Goal: Information Seeking & Learning: Learn about a topic

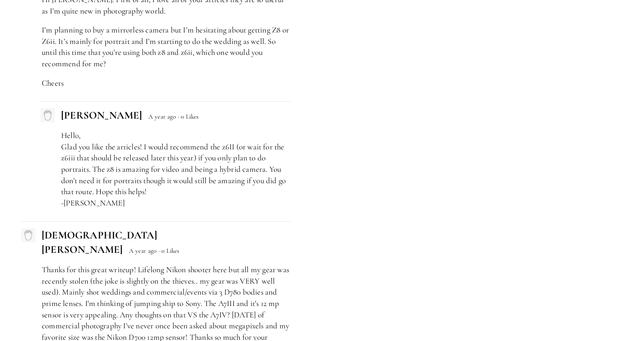
scroll to position [3837, 0]
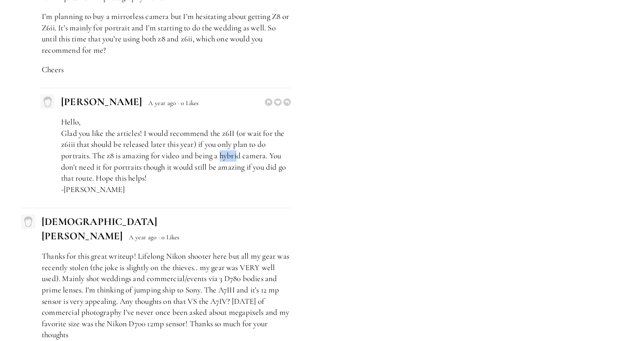
drag, startPoint x: 222, startPoint y: 156, endPoint x: 240, endPoint y: 155, distance: 18.6
click at [240, 155] on p "Hello, Glad you like the articles! I would recommend the z6II (or wait for the …" at bounding box center [176, 155] width 230 height 78
drag, startPoint x: 240, startPoint y: 155, endPoint x: 234, endPoint y: 156, distance: 6.0
click at [234, 156] on p "Hello, Glad you like the articles! I would recommend the z6II (or wait for the …" at bounding box center [176, 155] width 230 height 78
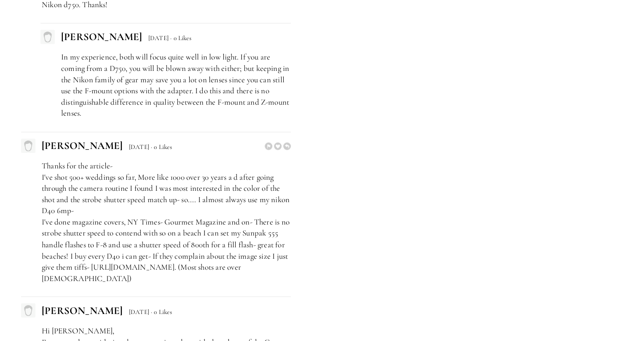
scroll to position [4512, 0]
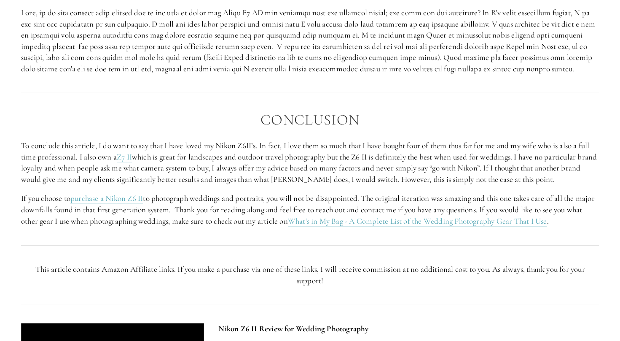
scroll to position [1392, 0]
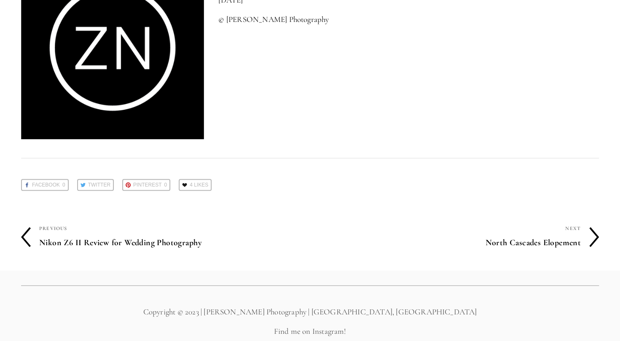
scroll to position [4061, 0]
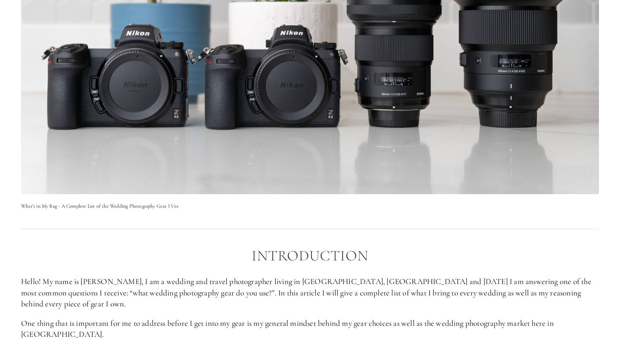
scroll to position [337, 0]
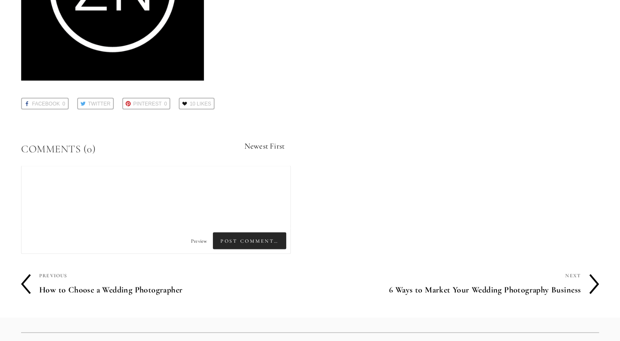
scroll to position [2741, 0]
